Goal: Task Accomplishment & Management: Manage account settings

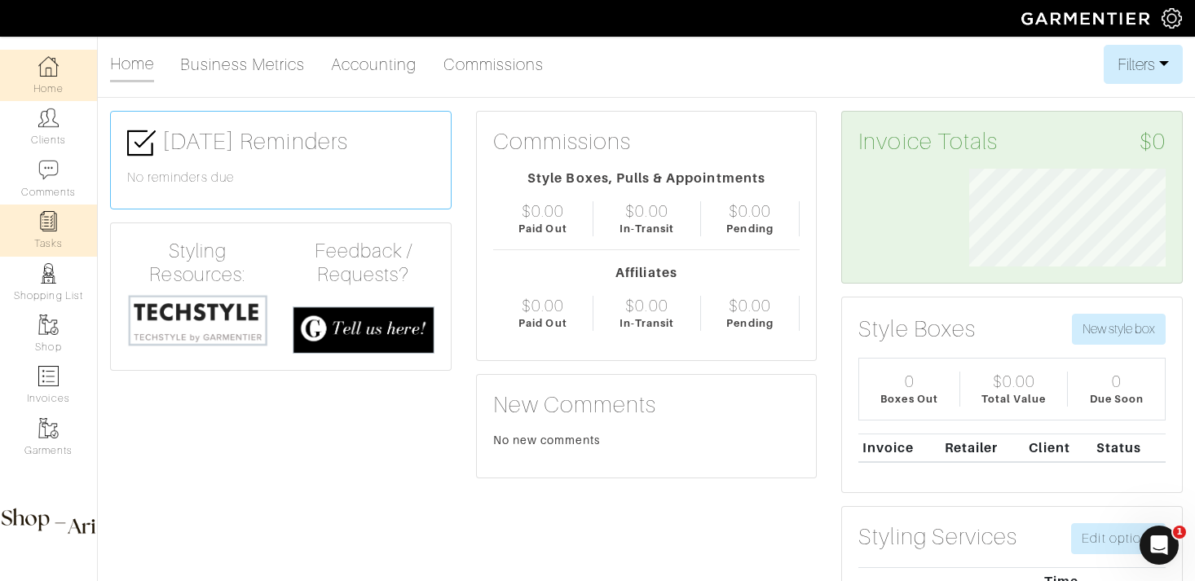
click at [47, 219] on img at bounding box center [48, 221] width 20 height 20
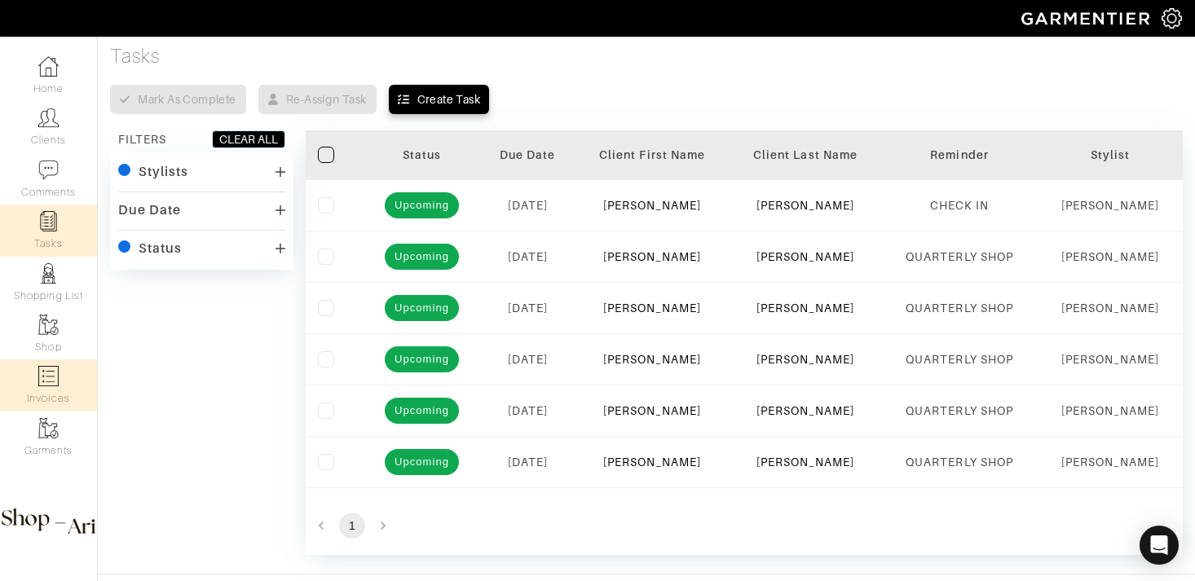
click at [44, 391] on link "Invoices" at bounding box center [48, 385] width 97 height 51
select select
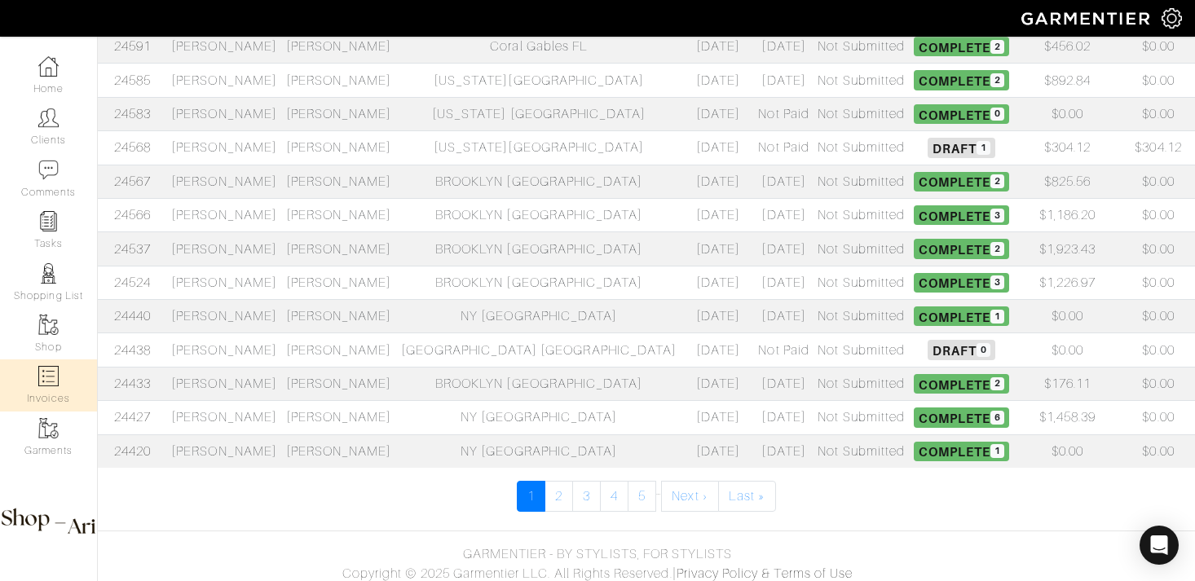
scroll to position [674, 0]
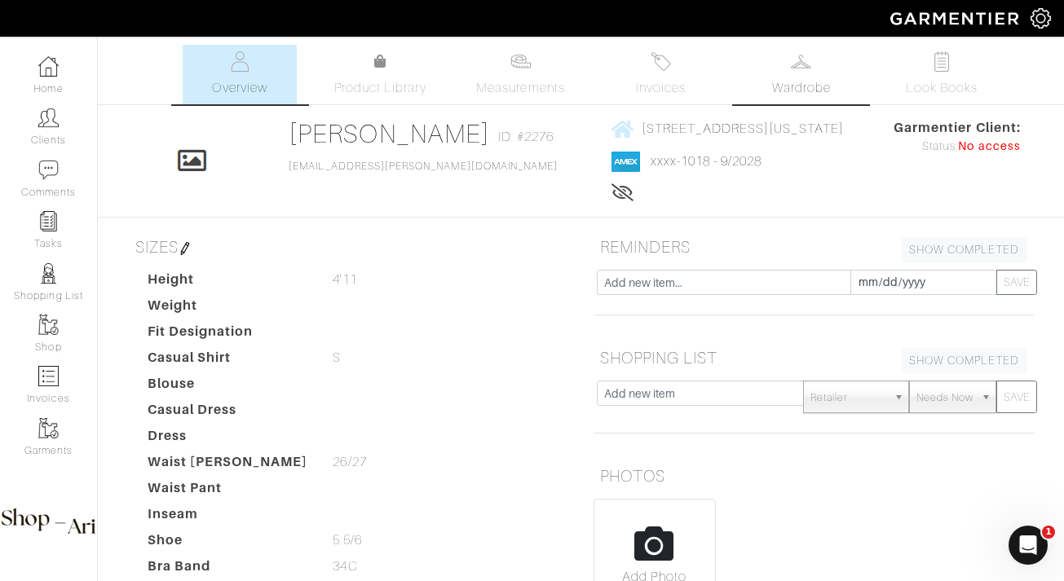
click at [826, 71] on link "Wardrobe" at bounding box center [802, 75] width 114 height 60
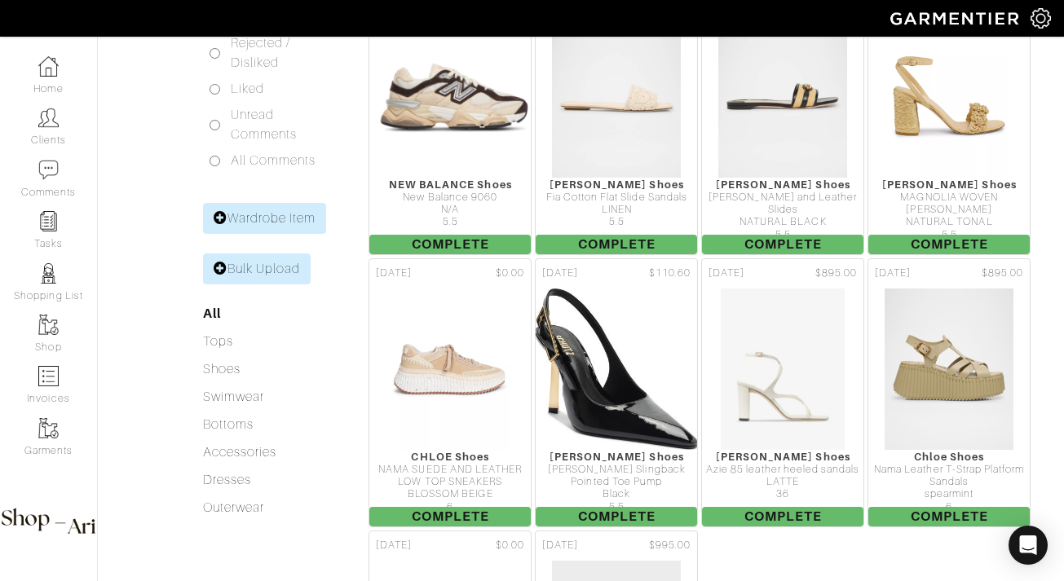
scroll to position [270, 0]
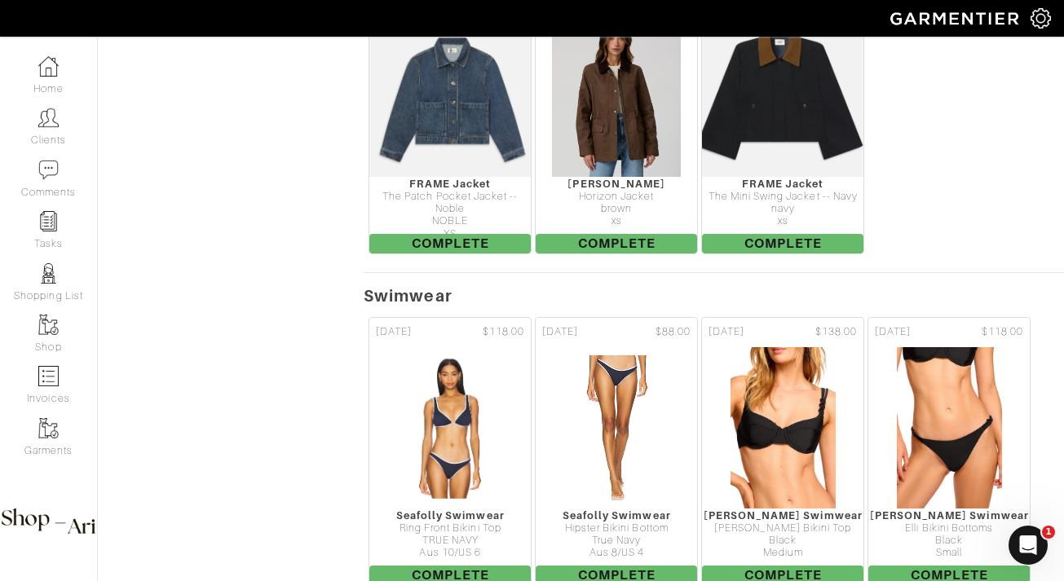
scroll to position [4522, 0]
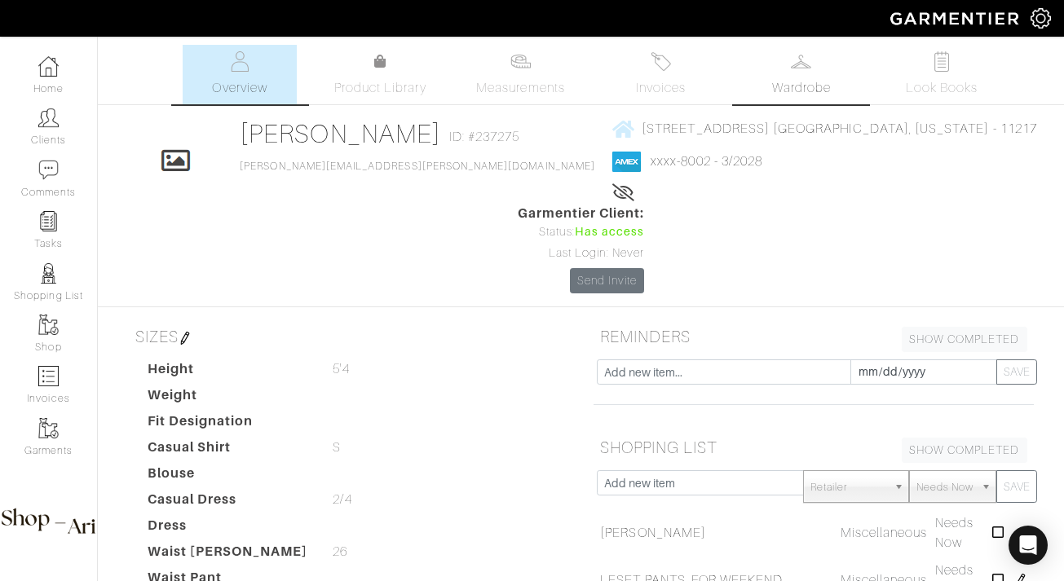
drag, startPoint x: 0, startPoint y: 0, endPoint x: 816, endPoint y: 59, distance: 818.4
click at [816, 59] on link "Wardrobe" at bounding box center [802, 75] width 114 height 60
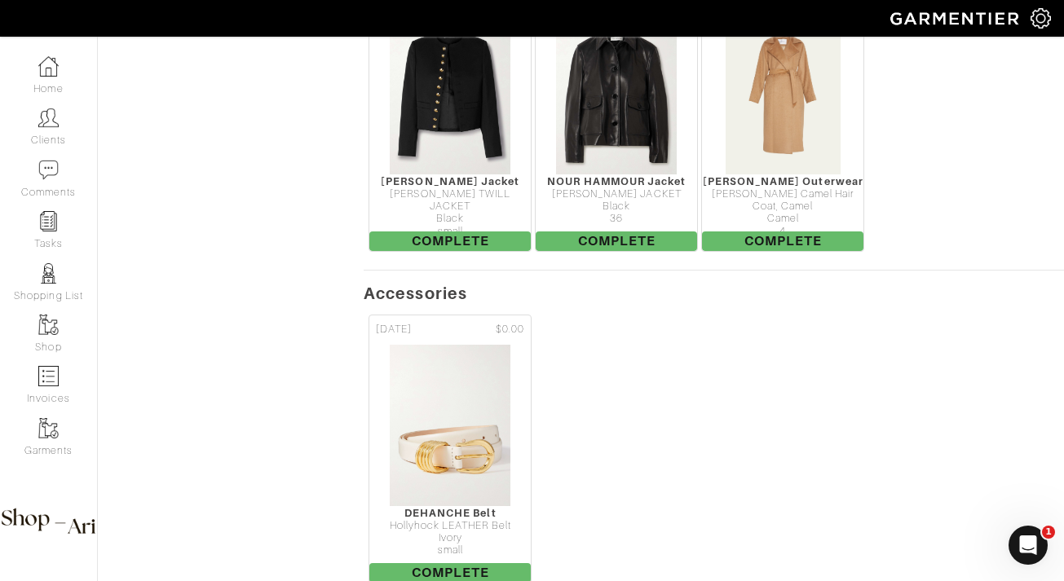
scroll to position [2228, 0]
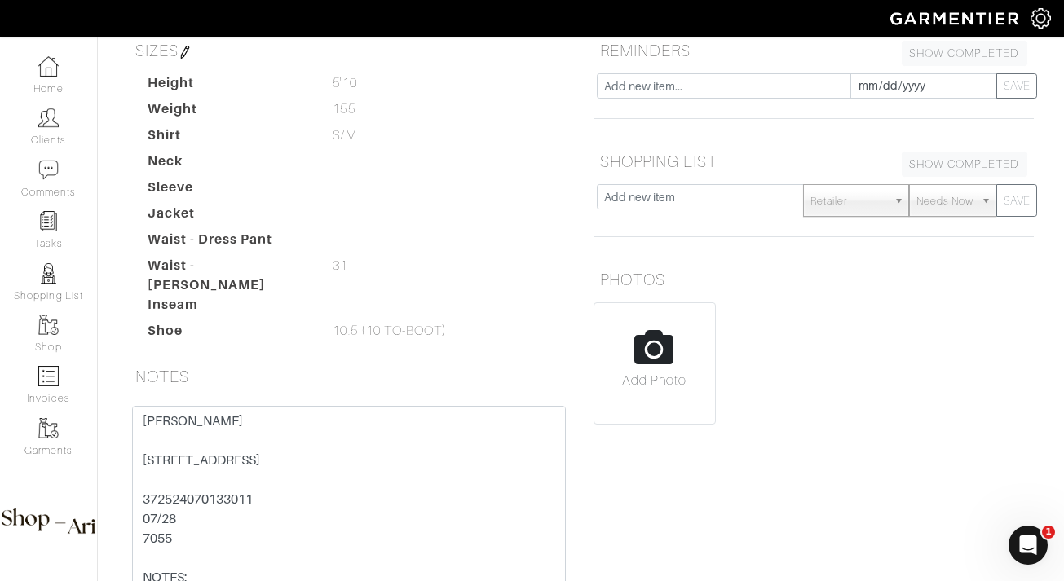
scroll to position [289, 0]
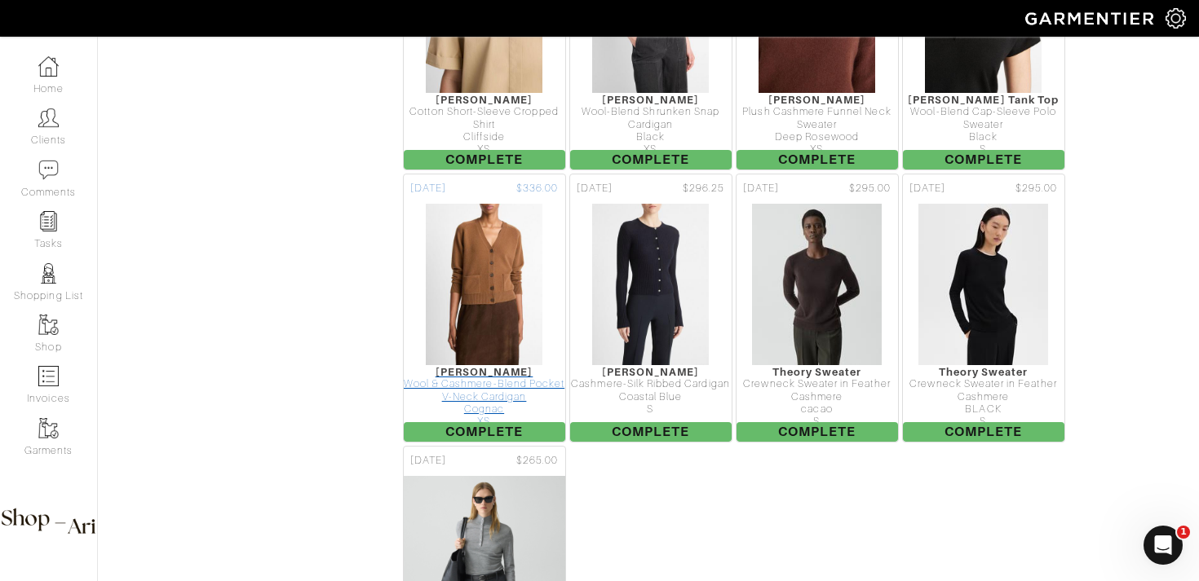
scroll to position [1509, 0]
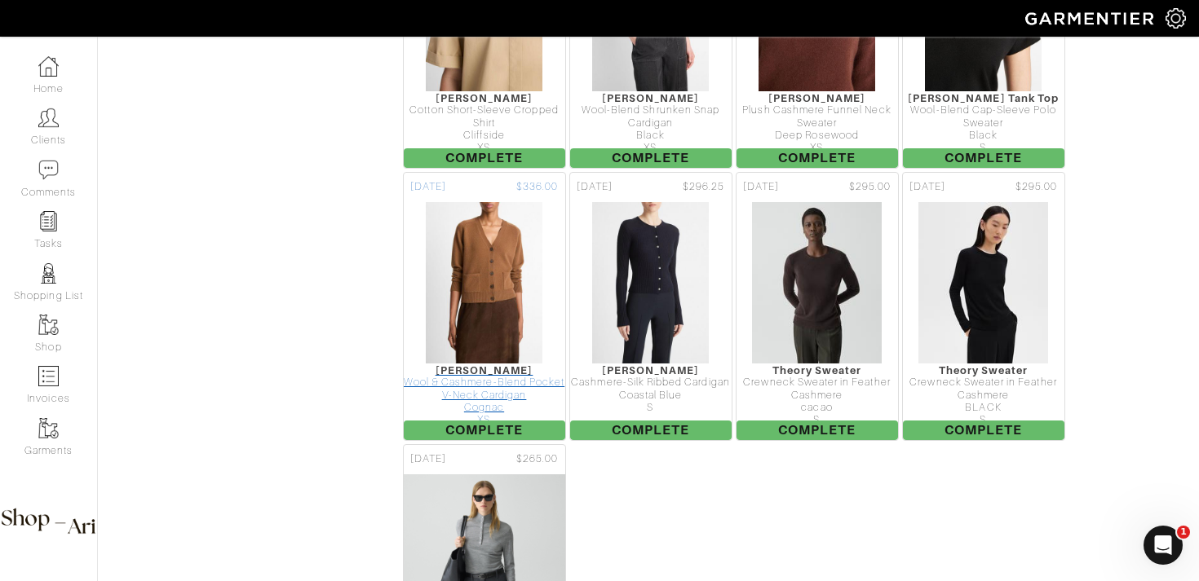
click at [512, 377] on div "Wool & Cashmere-Blend Pocket V-Neck Cardigan" at bounding box center [484, 389] width 161 height 25
